Goal: Task Accomplishment & Management: Manage account settings

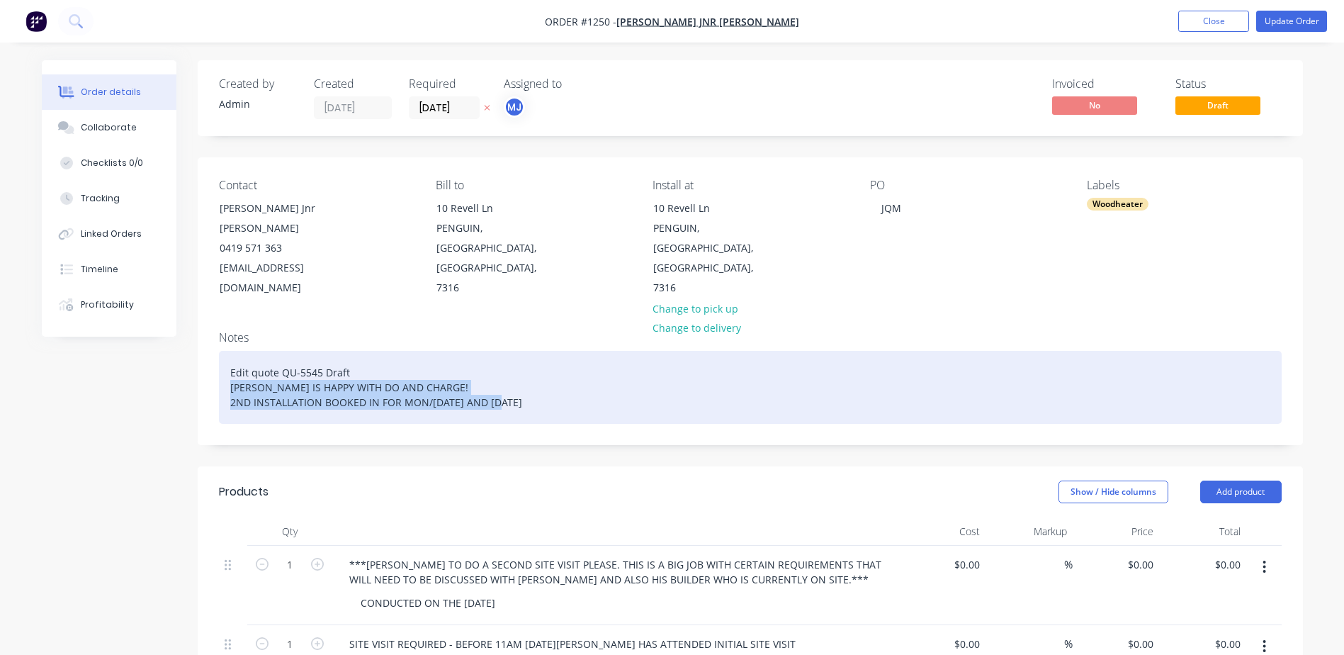
drag, startPoint x: 227, startPoint y: 349, endPoint x: 568, endPoint y: 363, distance: 340.4
click at [568, 363] on div "Edit quote QU-5545 Draft [PERSON_NAME] IS HAPPY WITH DO AND CHARGE! 2ND INSTALL…" at bounding box center [750, 387] width 1063 height 73
paste div
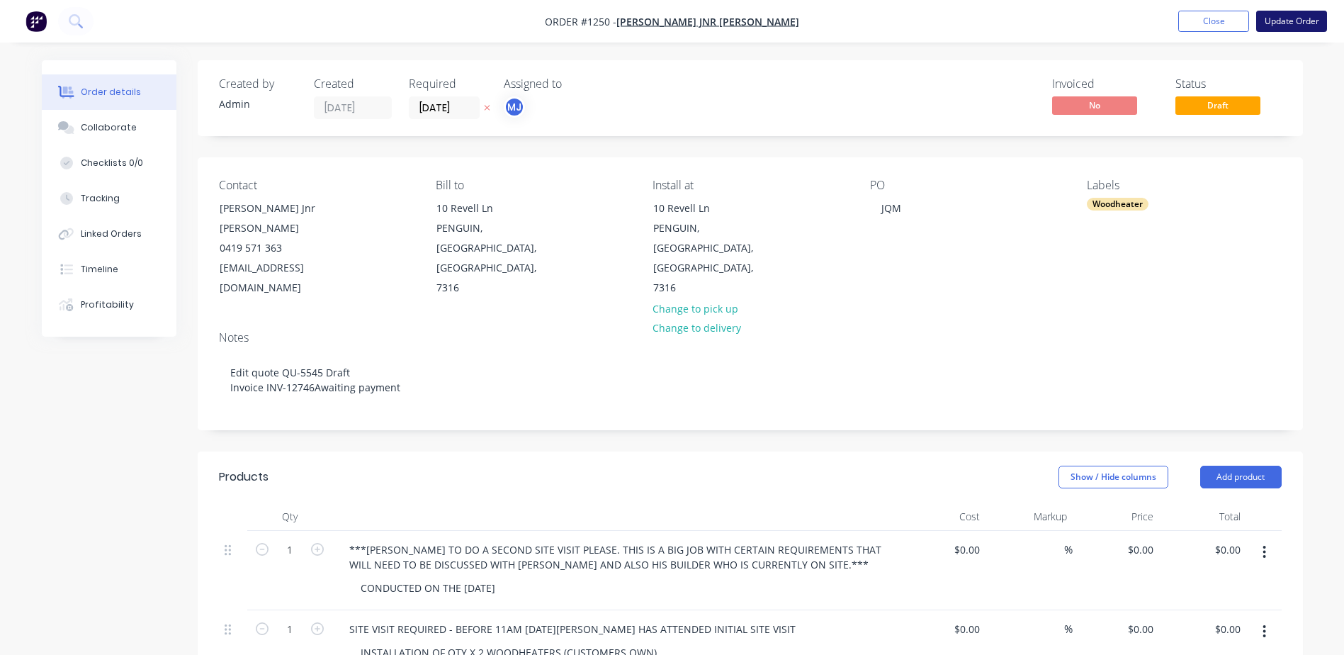
click at [1281, 11] on button "Update Order" at bounding box center [1291, 21] width 71 height 21
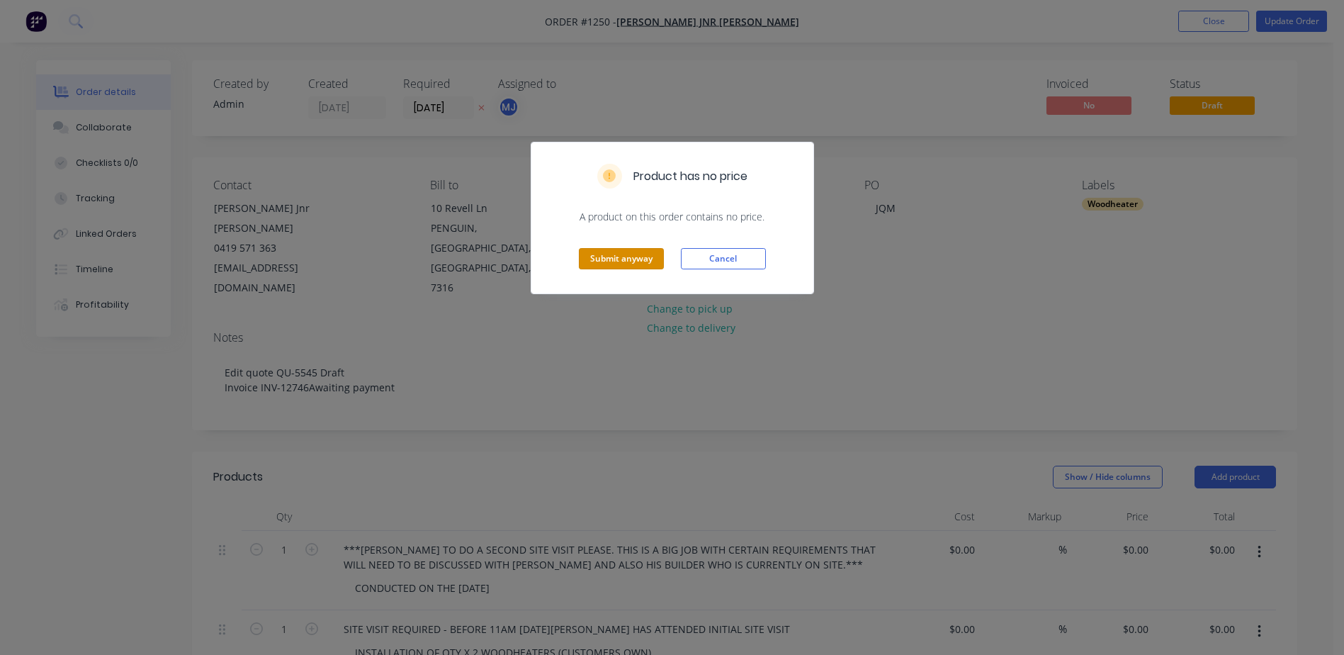
click at [615, 269] on button "Submit anyway" at bounding box center [621, 258] width 85 height 21
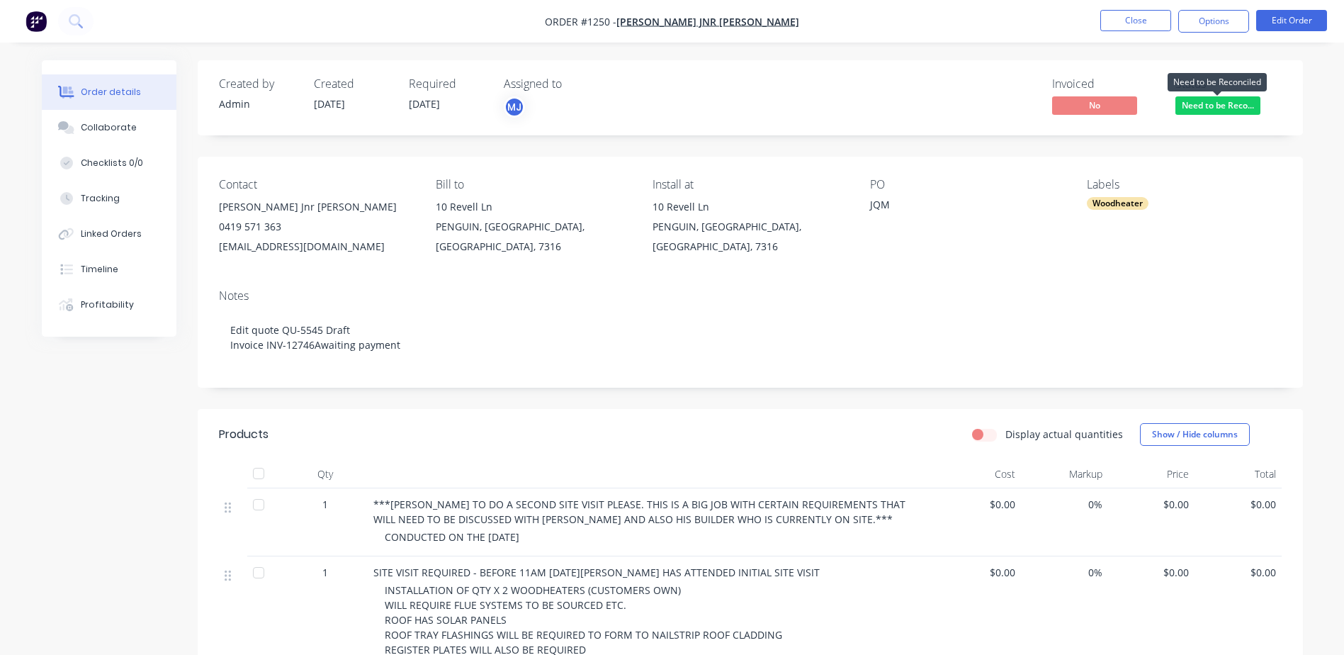
click at [1210, 103] on span "Need to be Reco..." at bounding box center [1218, 105] width 85 height 18
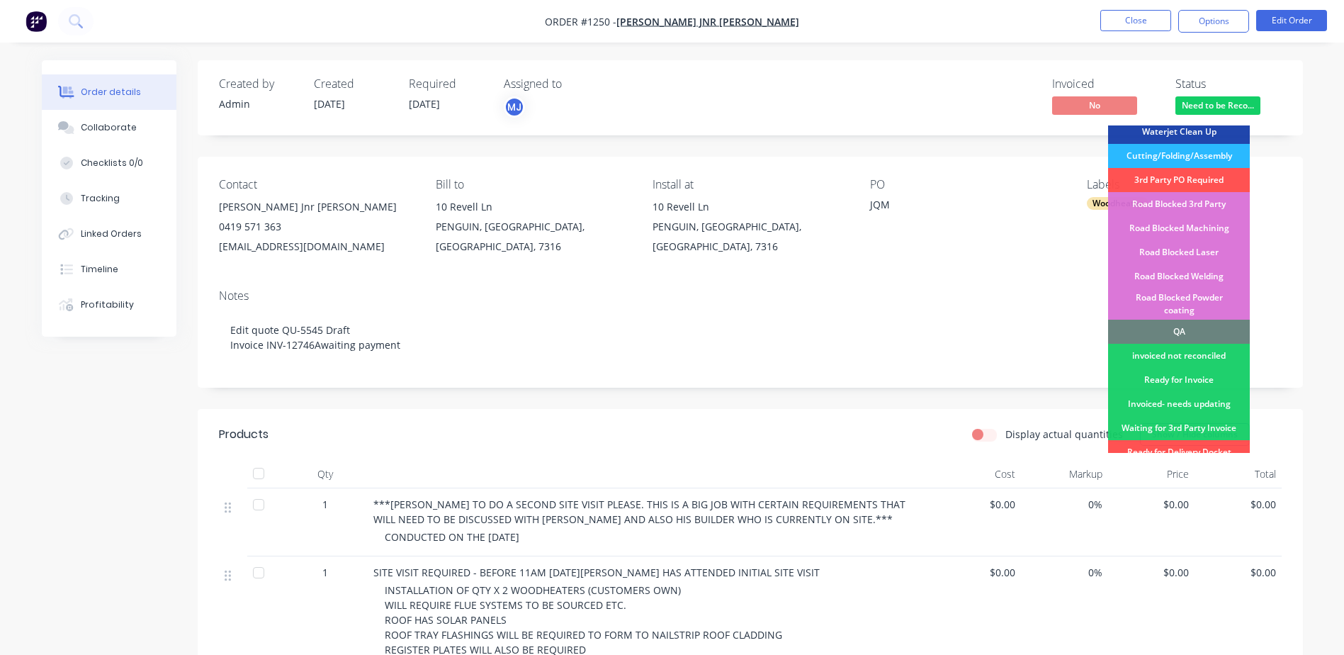
scroll to position [354, 0]
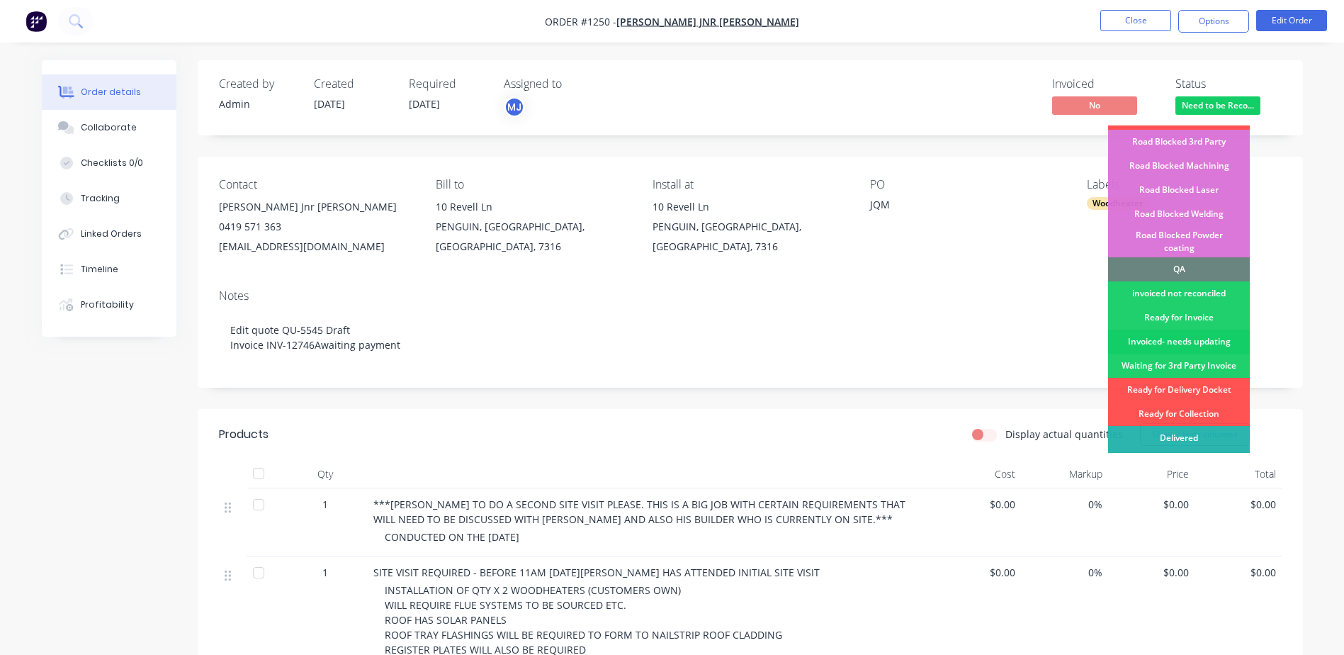
click at [1170, 330] on div "Invoiced- needs updating" at bounding box center [1179, 342] width 142 height 24
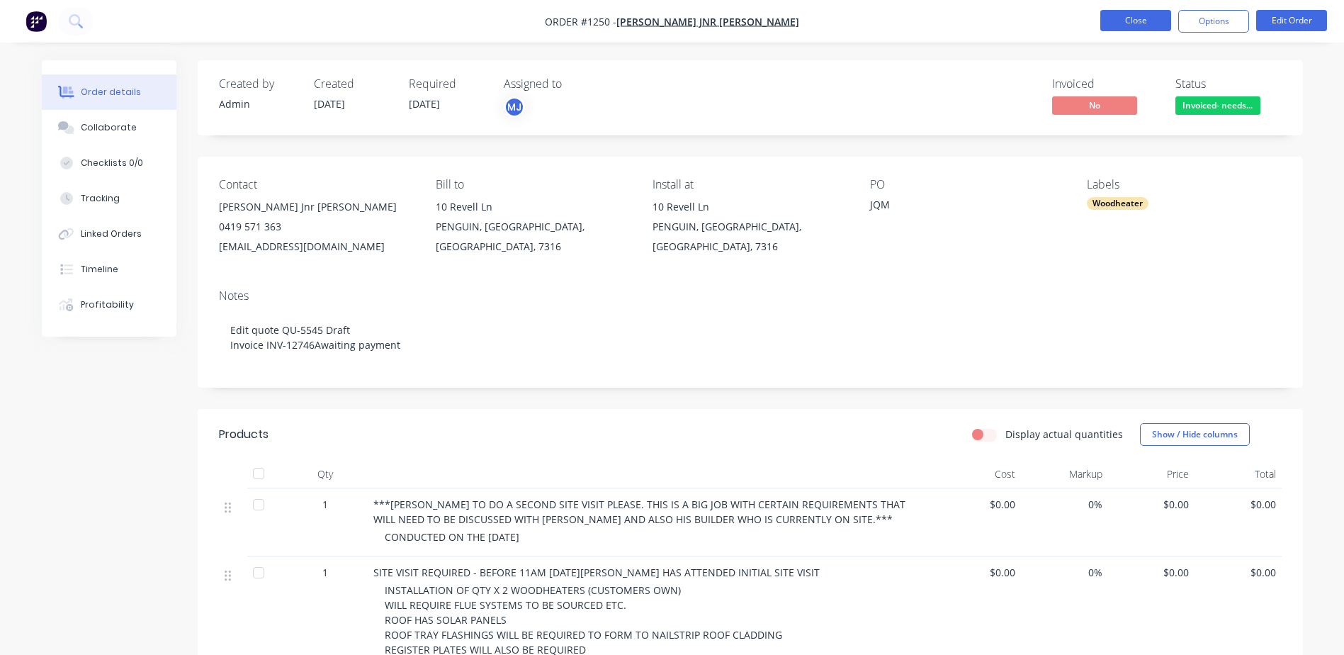
click at [1113, 25] on button "Close" at bounding box center [1135, 20] width 71 height 21
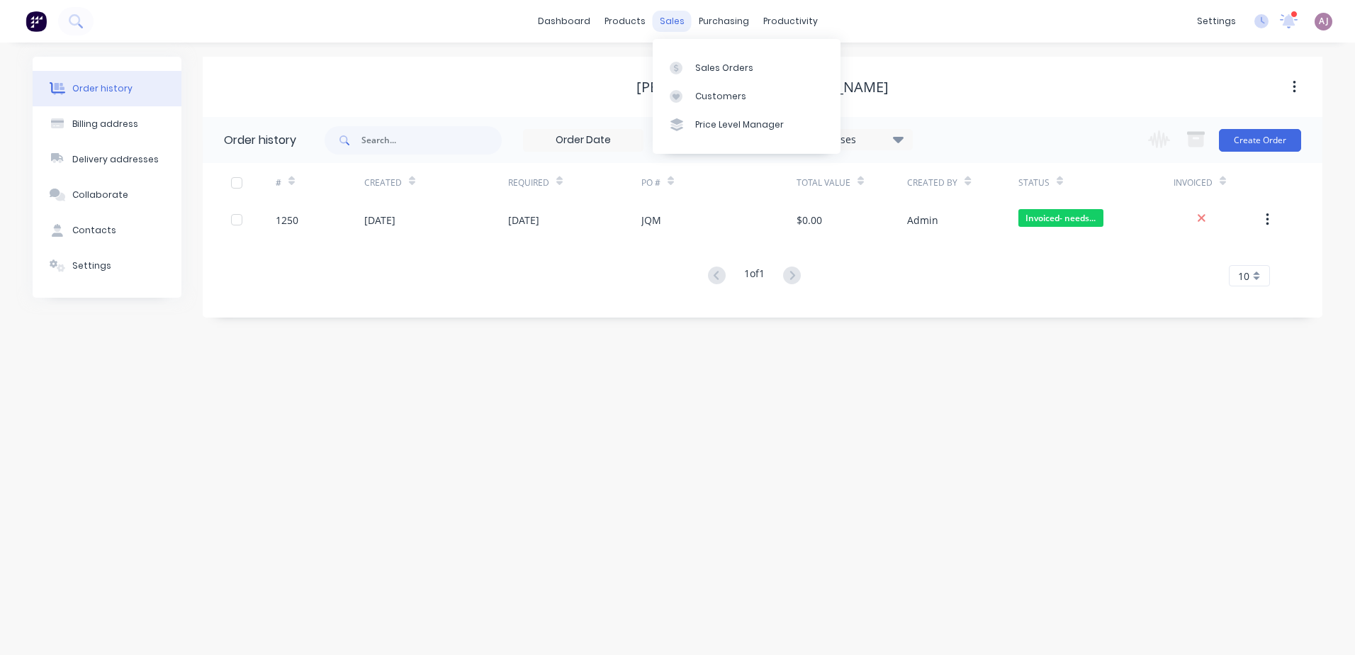
click at [683, 19] on div "sales" at bounding box center [672, 21] width 39 height 21
click at [692, 69] on link "Sales Orders" at bounding box center [747, 67] width 188 height 28
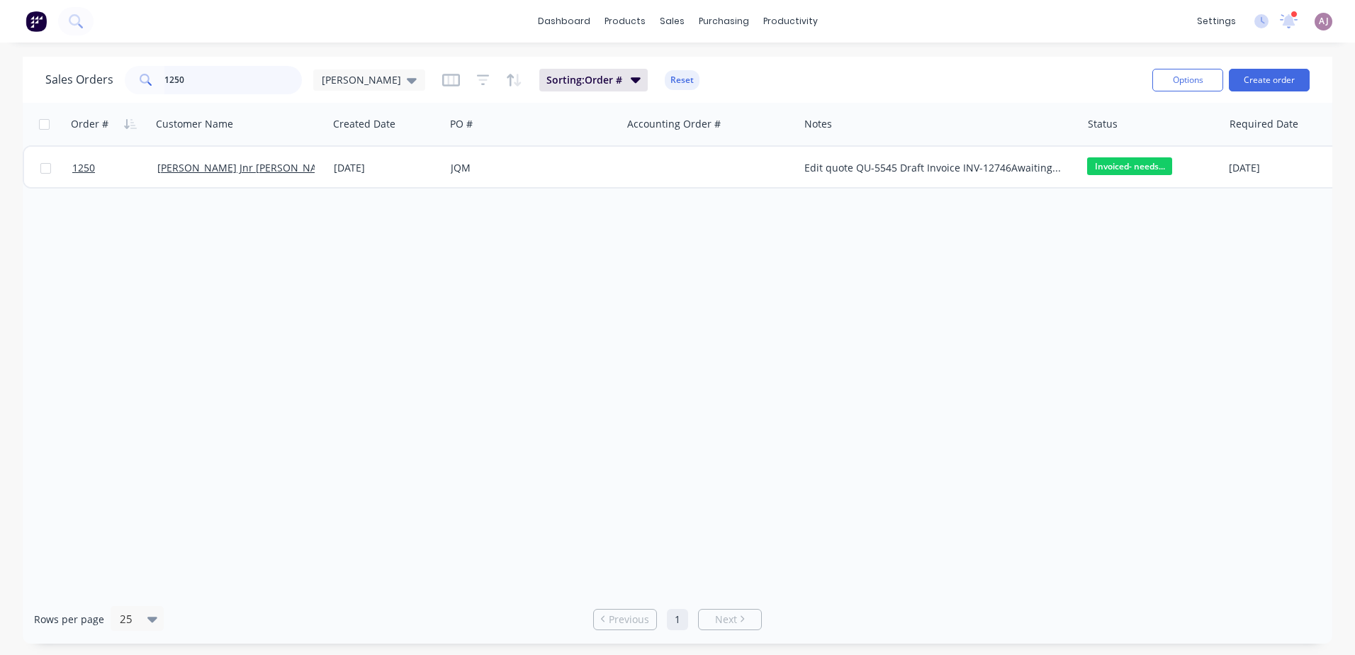
click at [232, 84] on input "1250" at bounding box center [233, 80] width 138 height 28
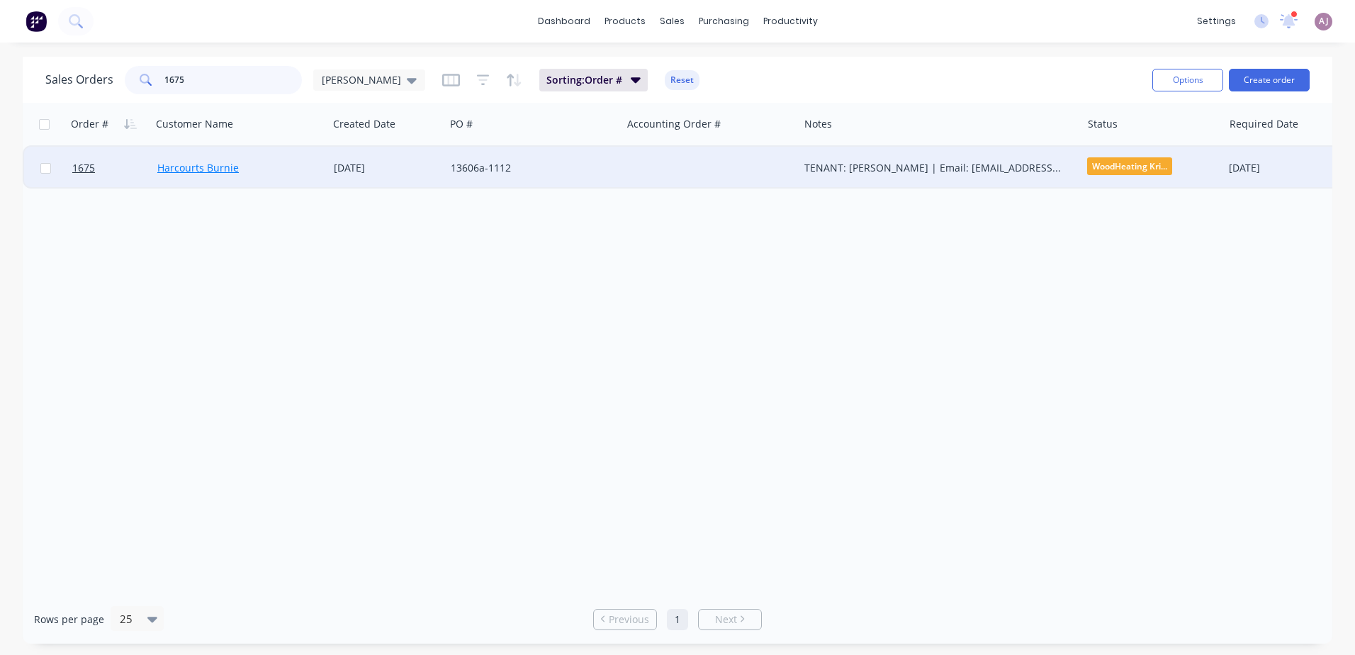
type input "1675"
click at [210, 167] on link "Harcourts Burnie" at bounding box center [197, 167] width 81 height 13
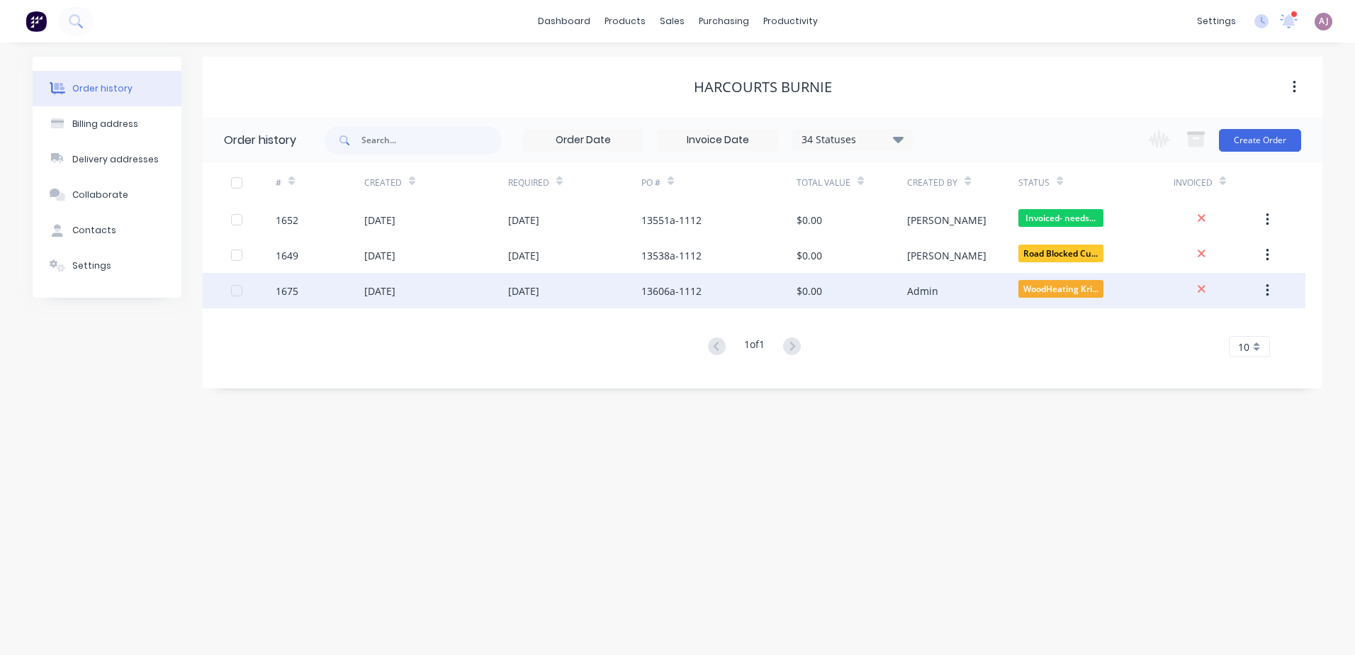
click at [382, 293] on div "[DATE]" at bounding box center [379, 290] width 31 height 15
